Goal: Information Seeking & Learning: Compare options

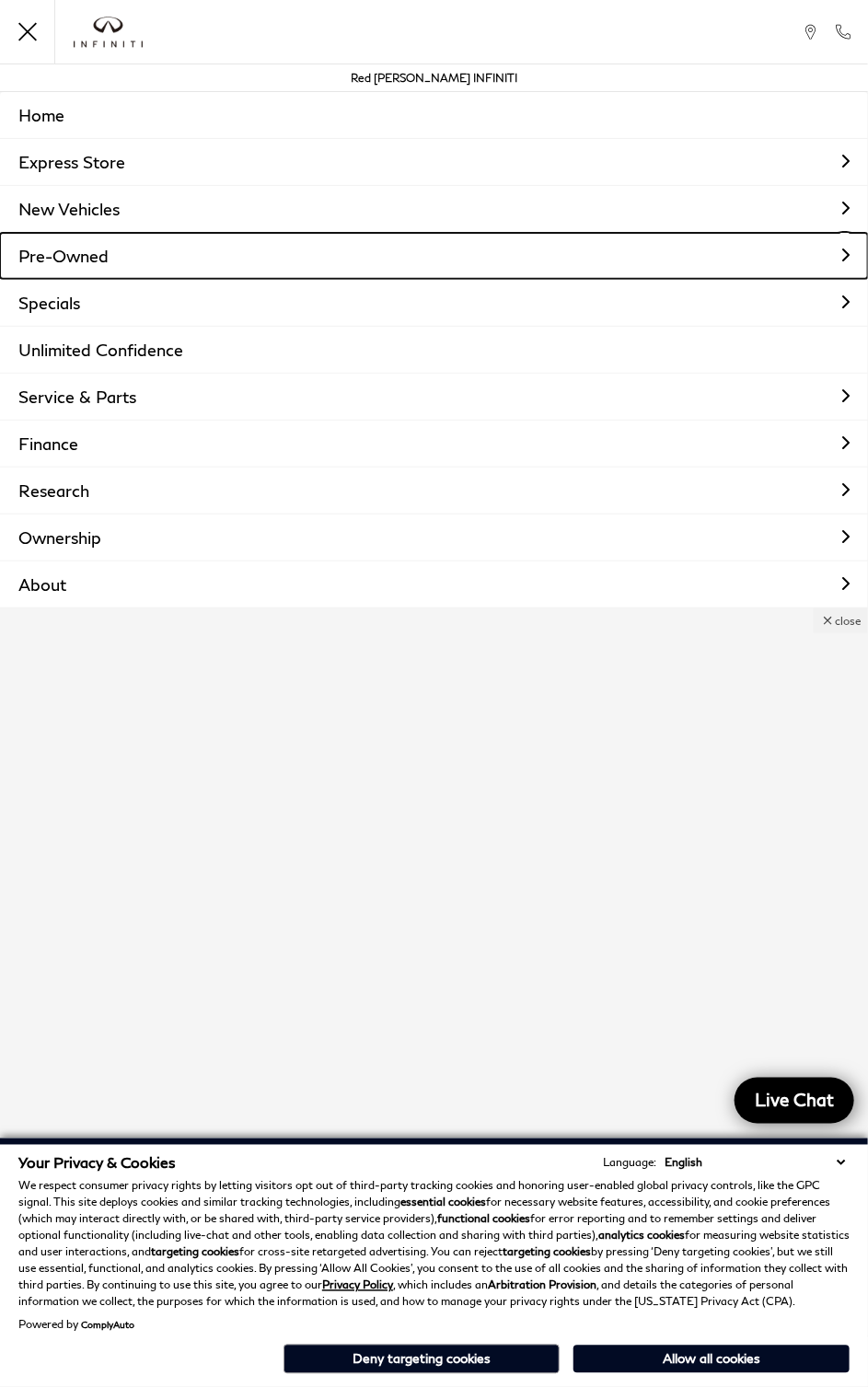
click at [833, 250] on link "Pre-Owned" at bounding box center [434, 255] width 868 height 46
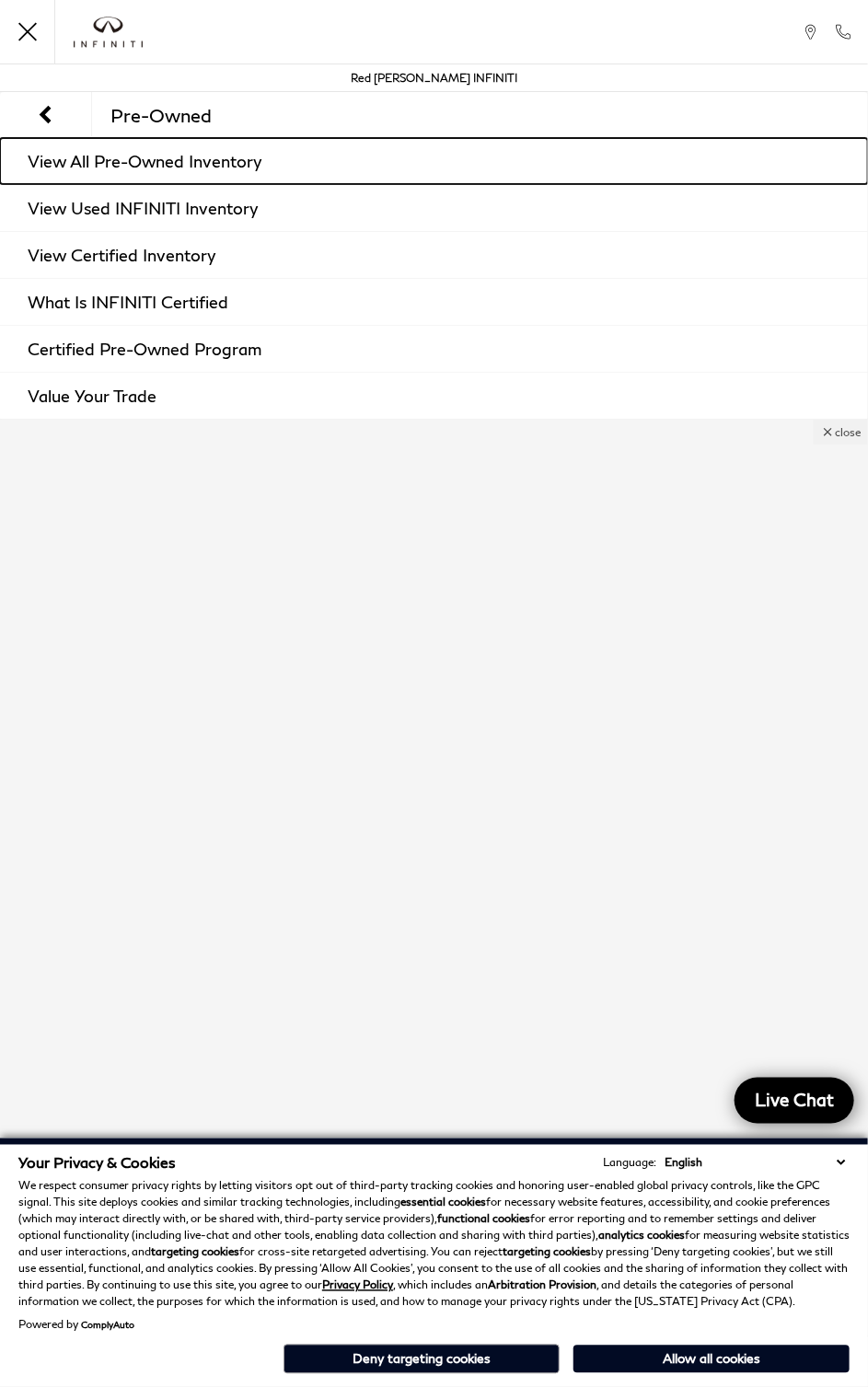
click at [274, 157] on link "View All Pre-Owned Inventory" at bounding box center [434, 161] width 868 height 46
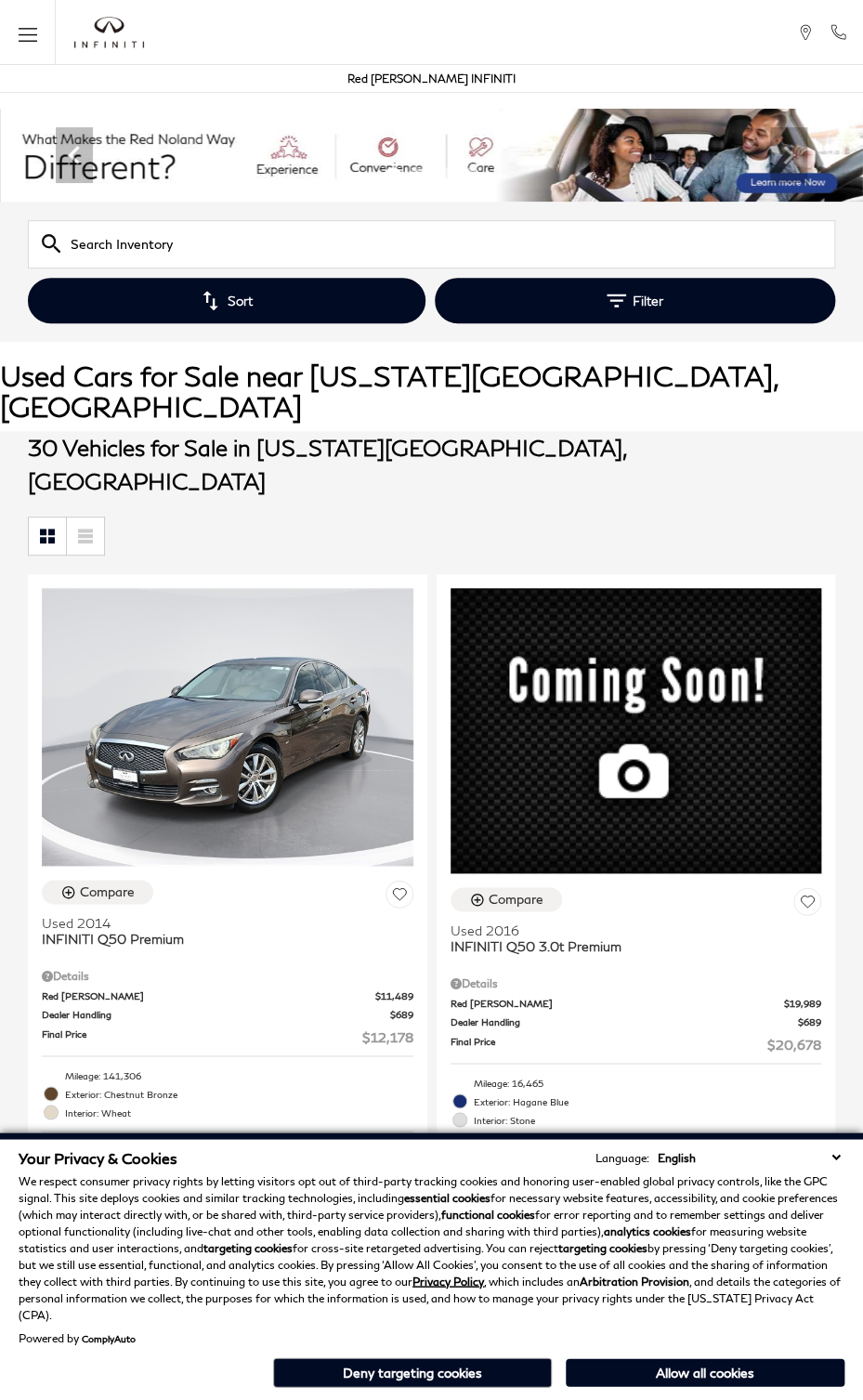
click at [651, 294] on button "Filter" at bounding box center [634, 301] width 401 height 46
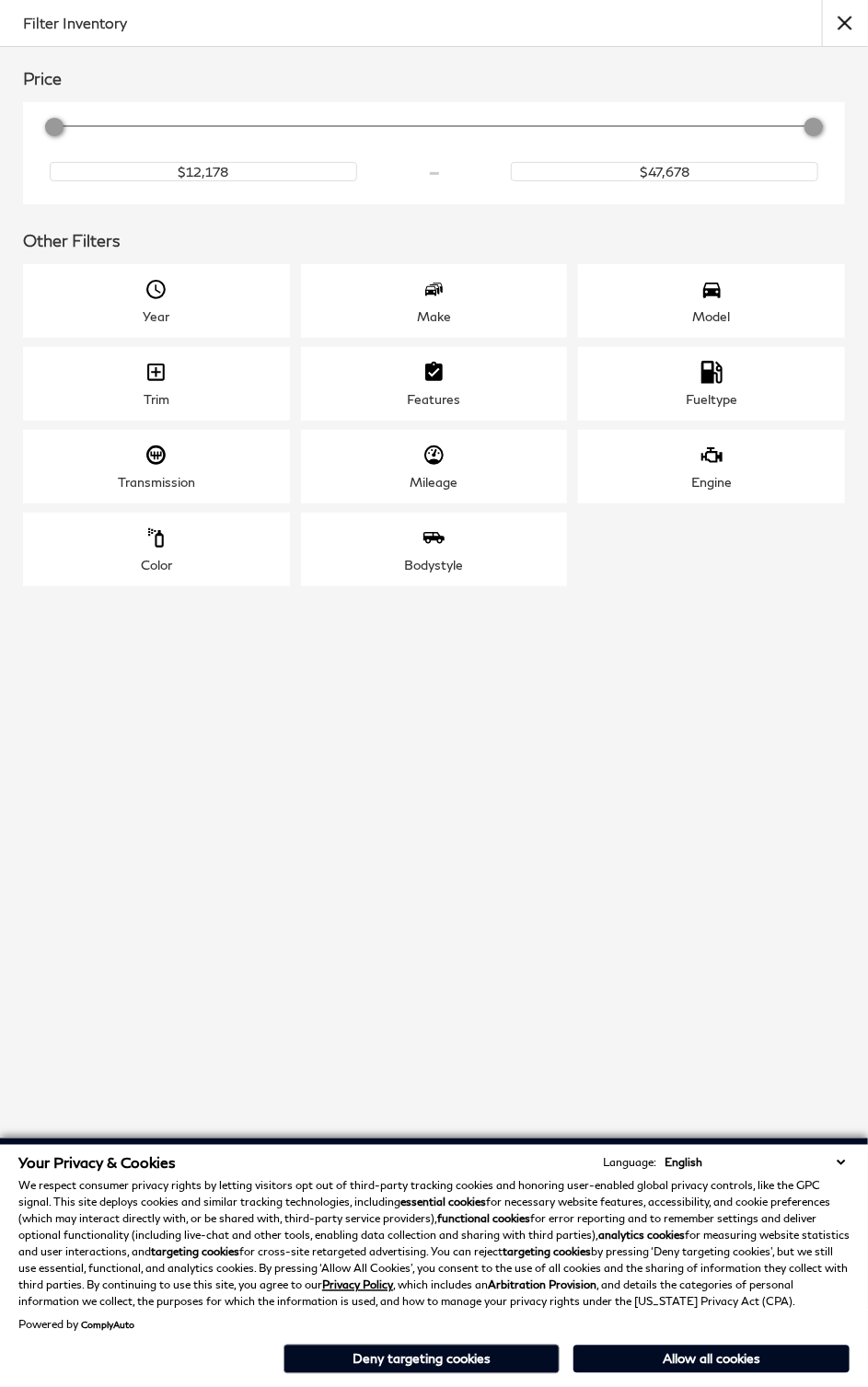
click at [416, 316] on div "Make" at bounding box center [434, 300] width 267 height 74
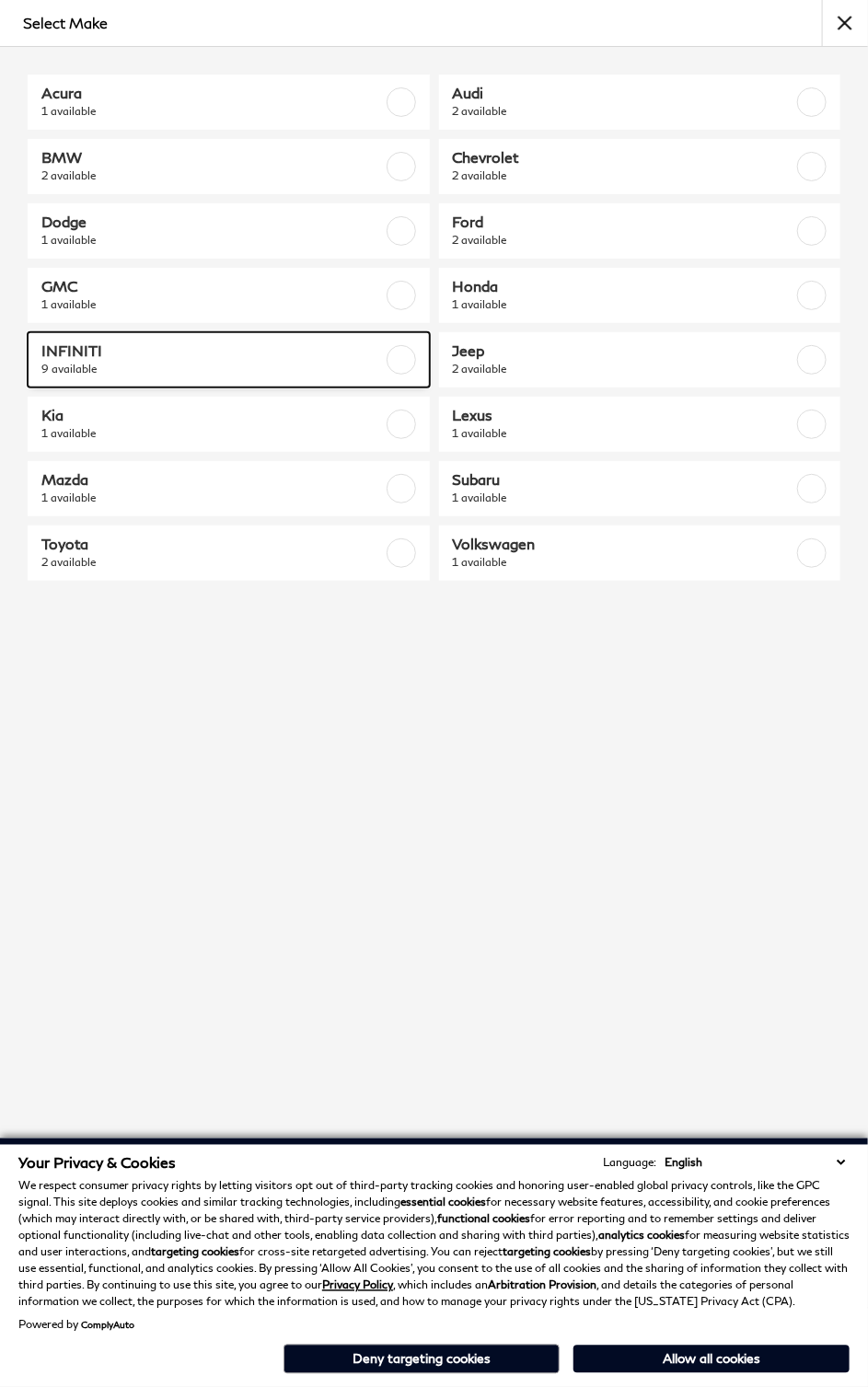
click at [83, 356] on span "INFINITI" at bounding box center [200, 350] width 319 height 19
checkbox input "true"
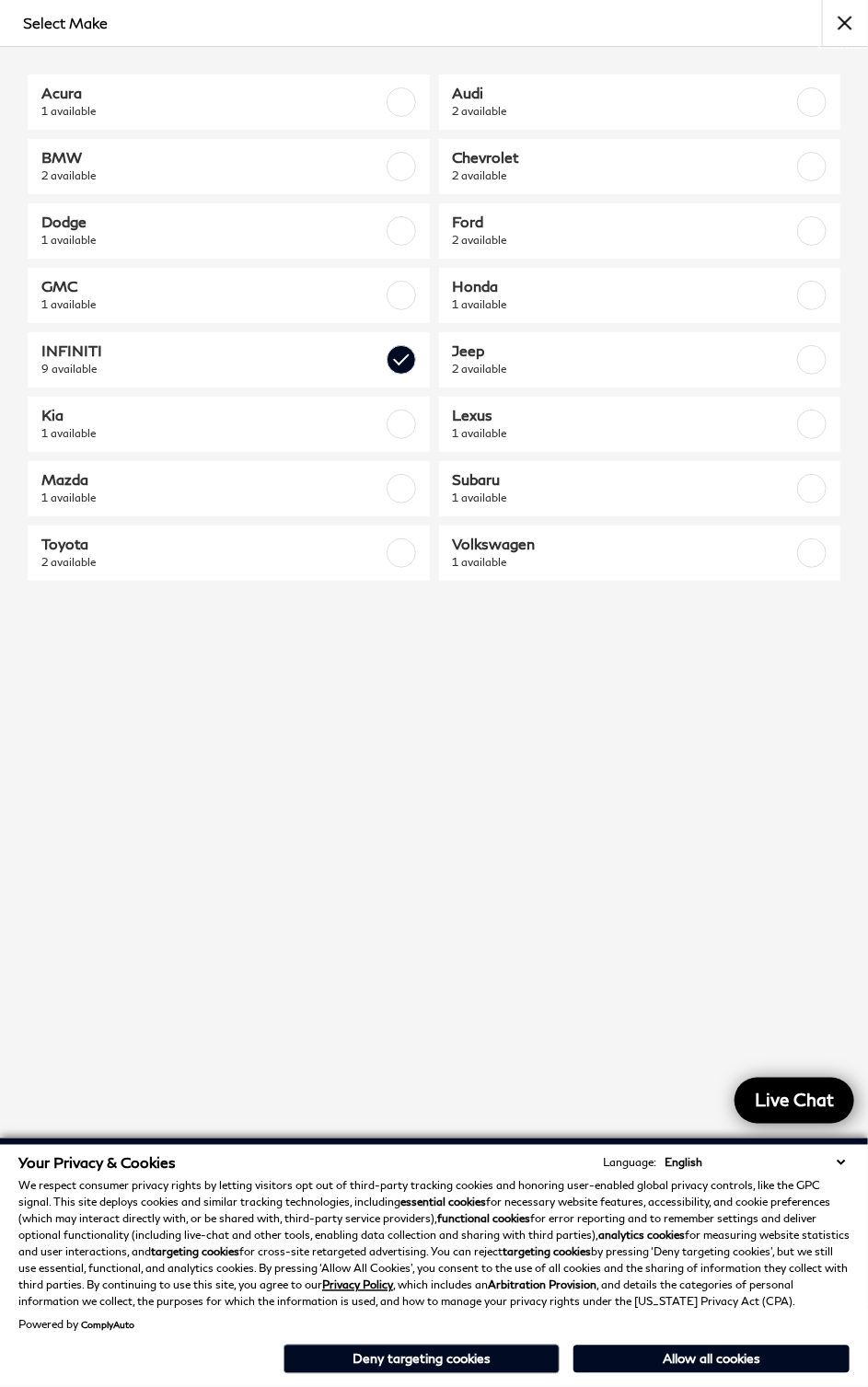
click at [844, 20] on button "close" at bounding box center [844, 23] width 46 height 46
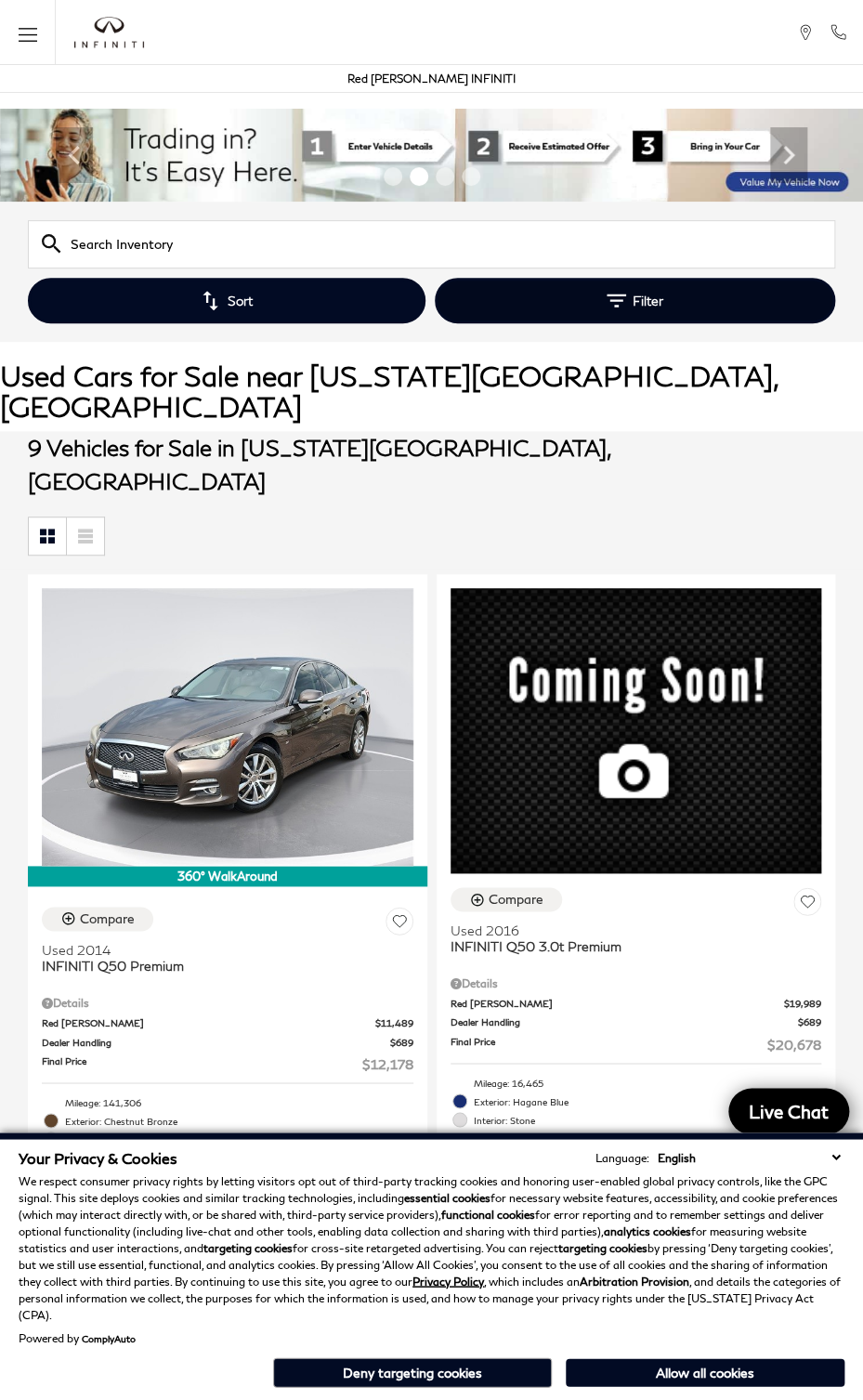
click at [630, 290] on button "Filter" at bounding box center [634, 301] width 401 height 46
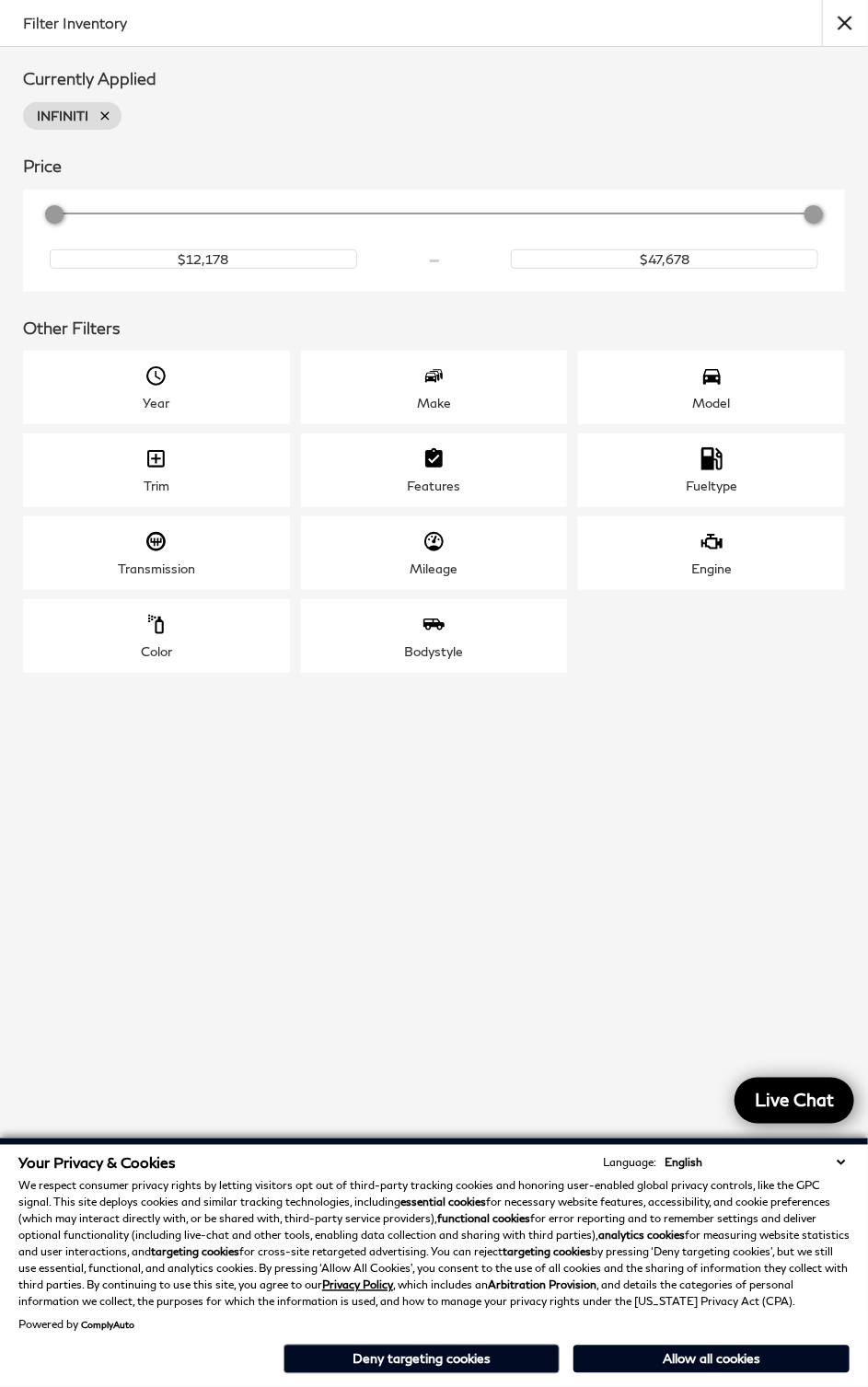
click at [713, 378] on icon "Model" at bounding box center [712, 378] width 18 height 16
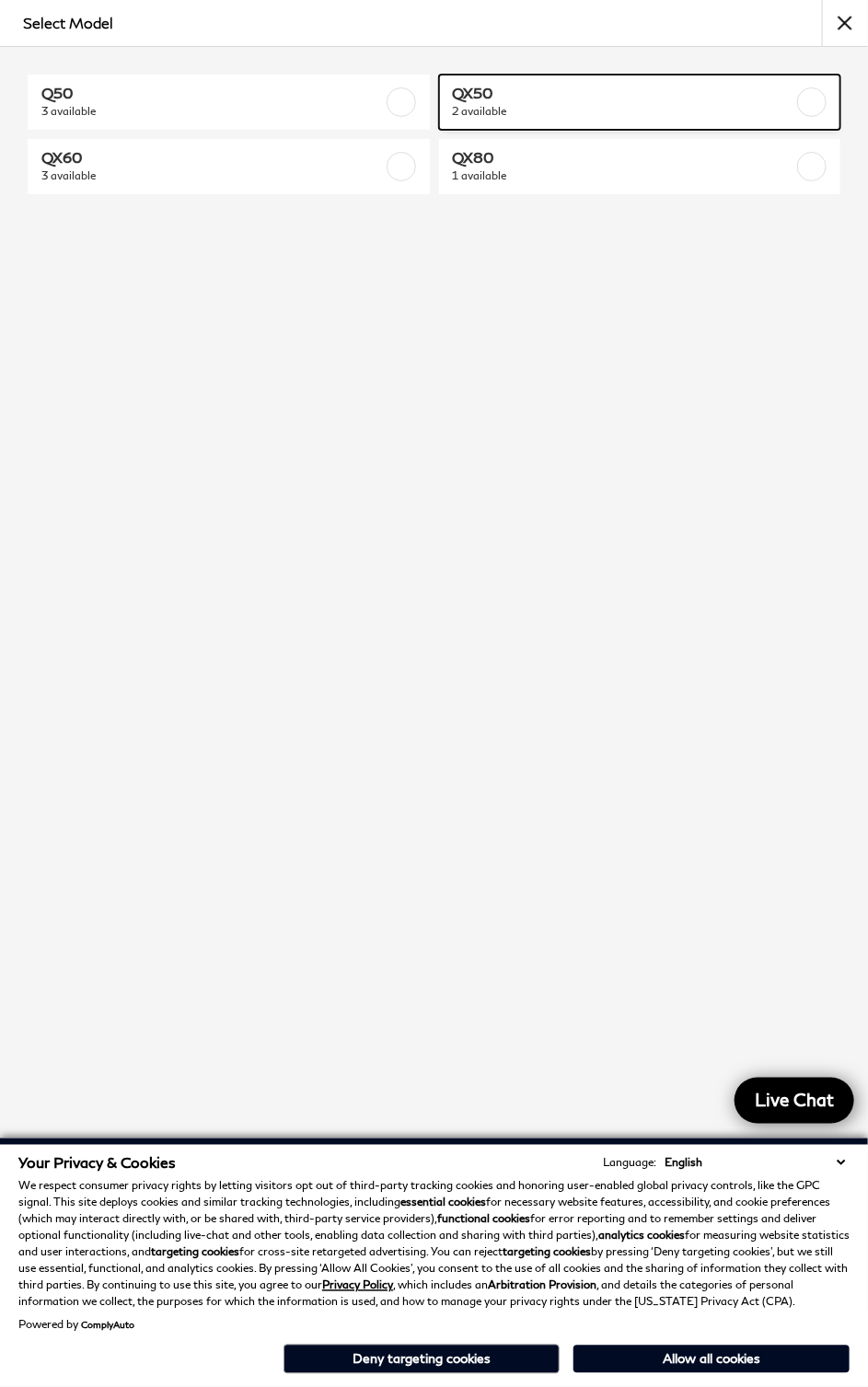
click at [482, 109] on span "2 available" at bounding box center [612, 111] width 319 height 19
click at [487, 109] on span "2 available" at bounding box center [612, 111] width 319 height 19
checkbox input "true"
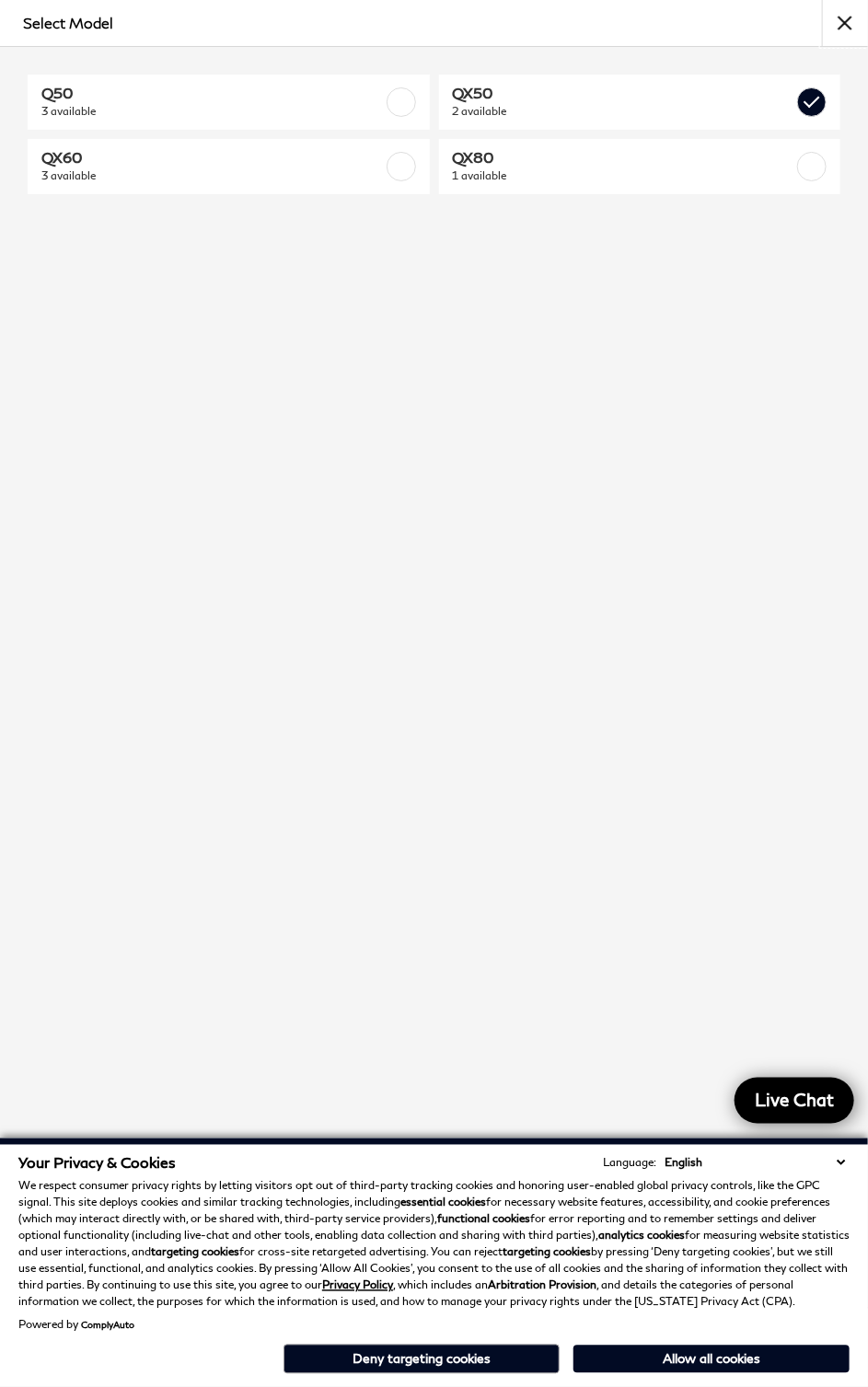
click at [850, 24] on button "close" at bounding box center [844, 23] width 46 height 46
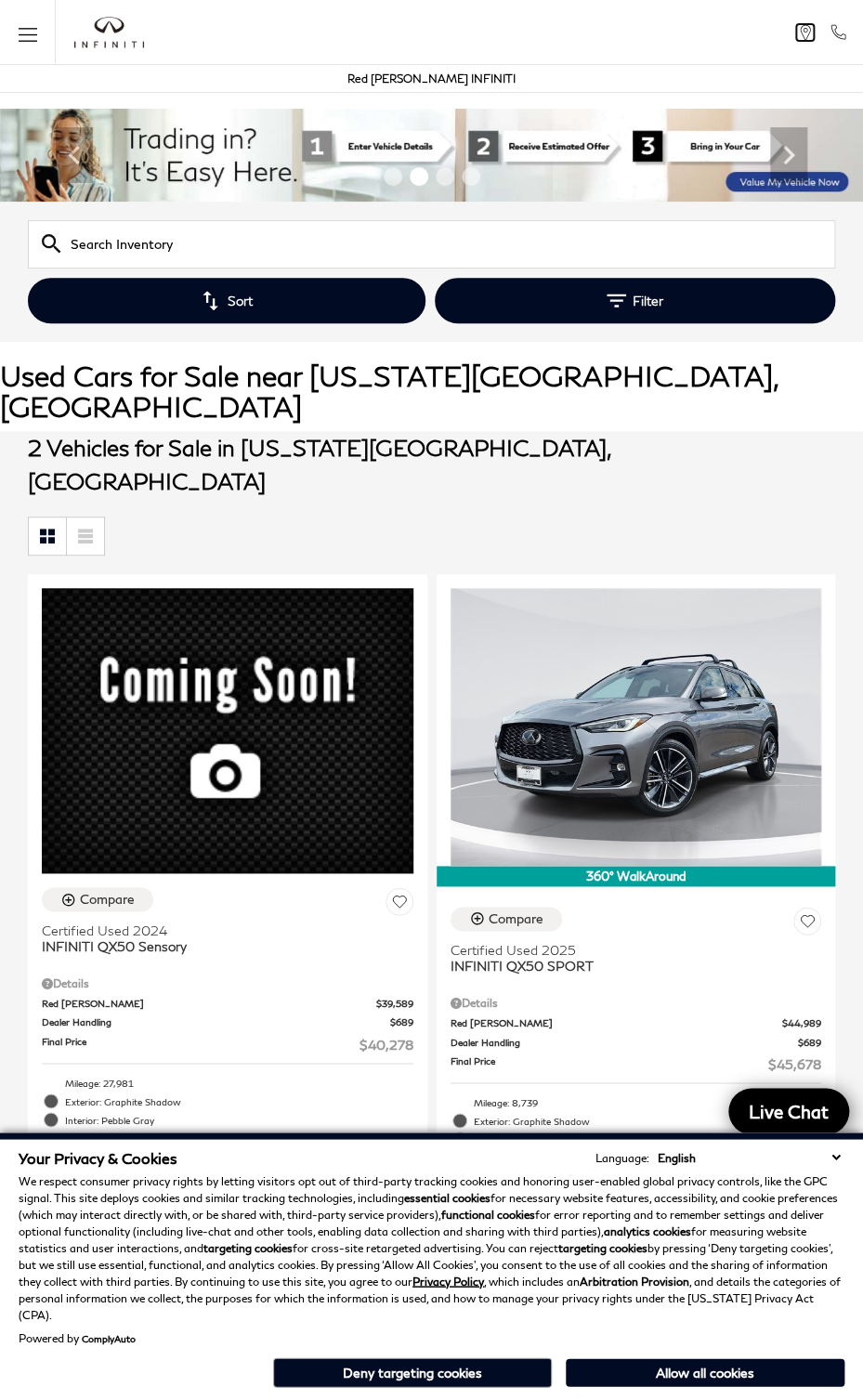
click at [806, 30] on icon at bounding box center [805, 32] width 18 height 17
